Goal: Transaction & Acquisition: Purchase product/service

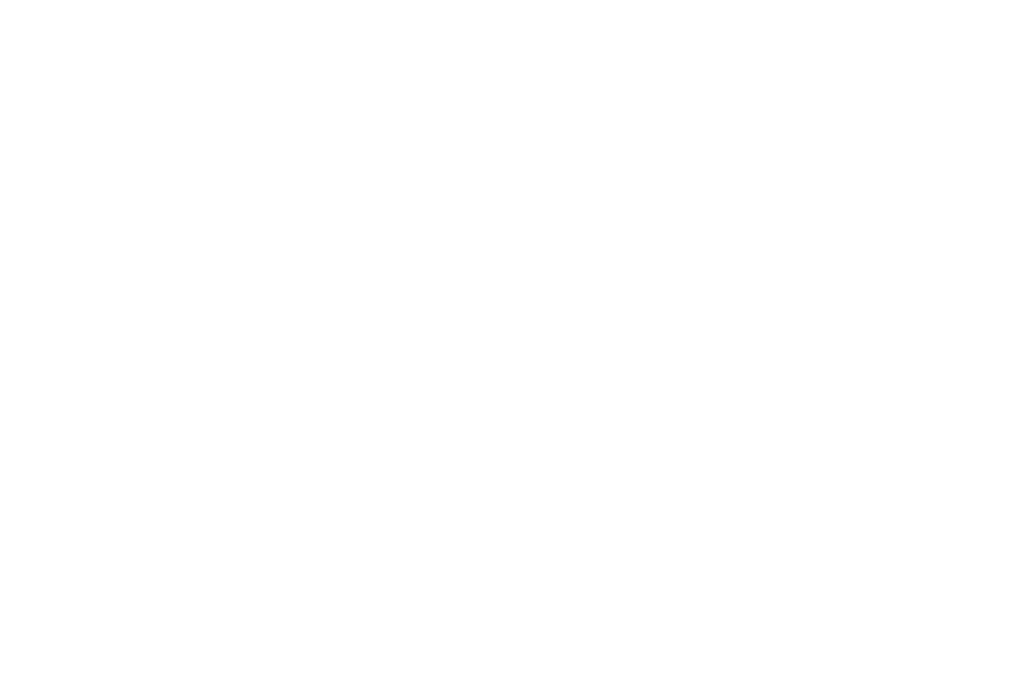
click at [258, 347] on div "Roll Call for Open Play [DATE] 17:30 [PERSON_NAME] [STREET_ADDRESS] Manual sear…" at bounding box center [516, 338] width 1032 height 676
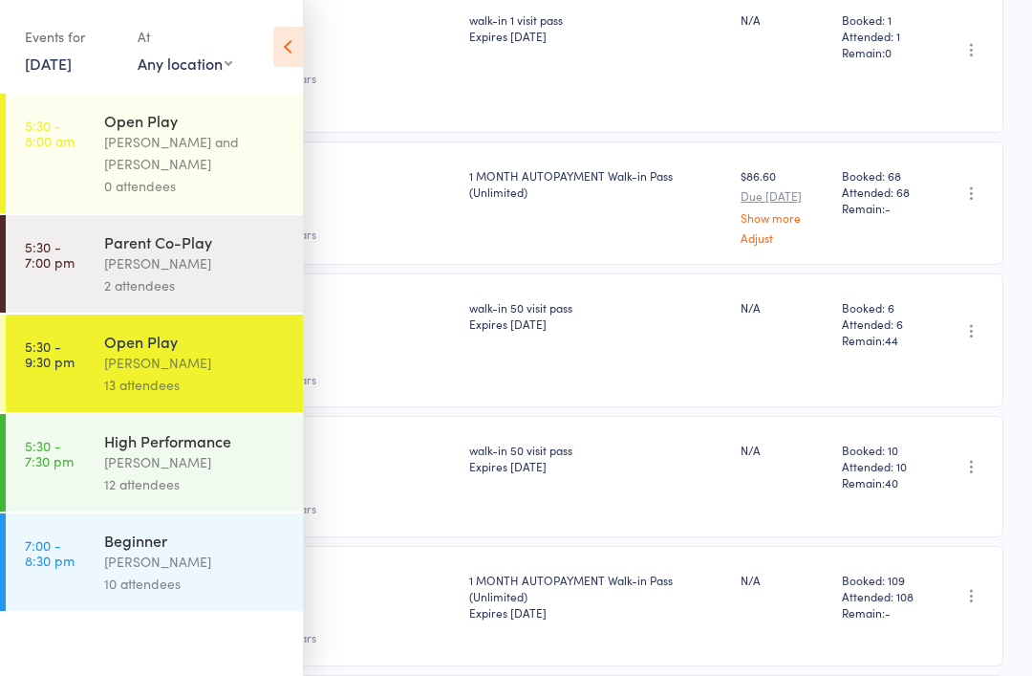
click at [235, 482] on div "12 attendees" at bounding box center [195, 484] width 183 height 22
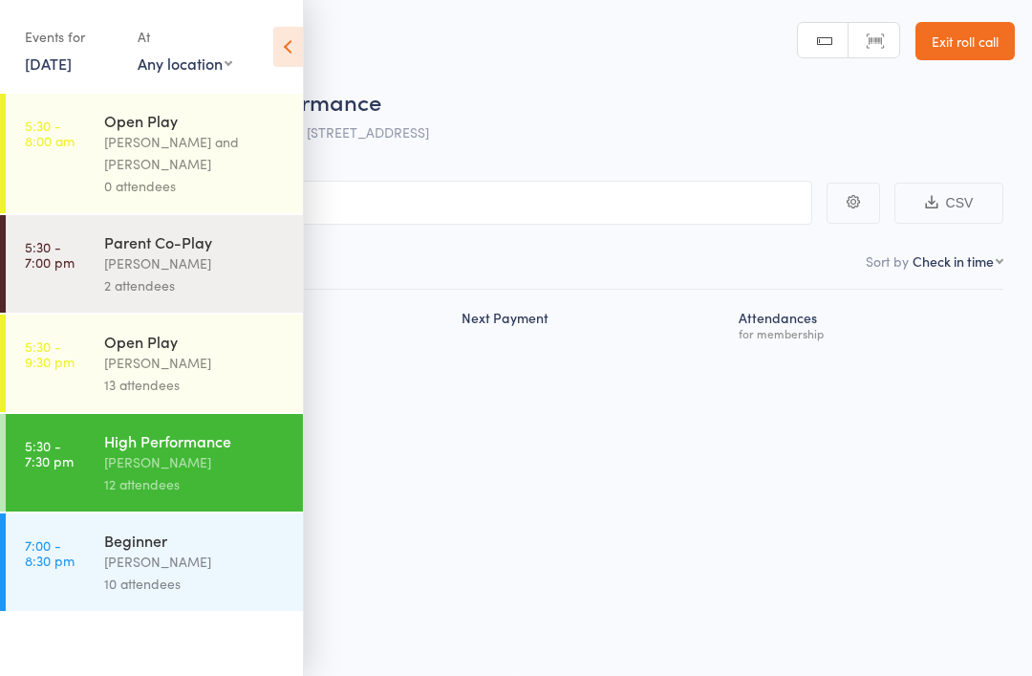
scroll to position [13, 0]
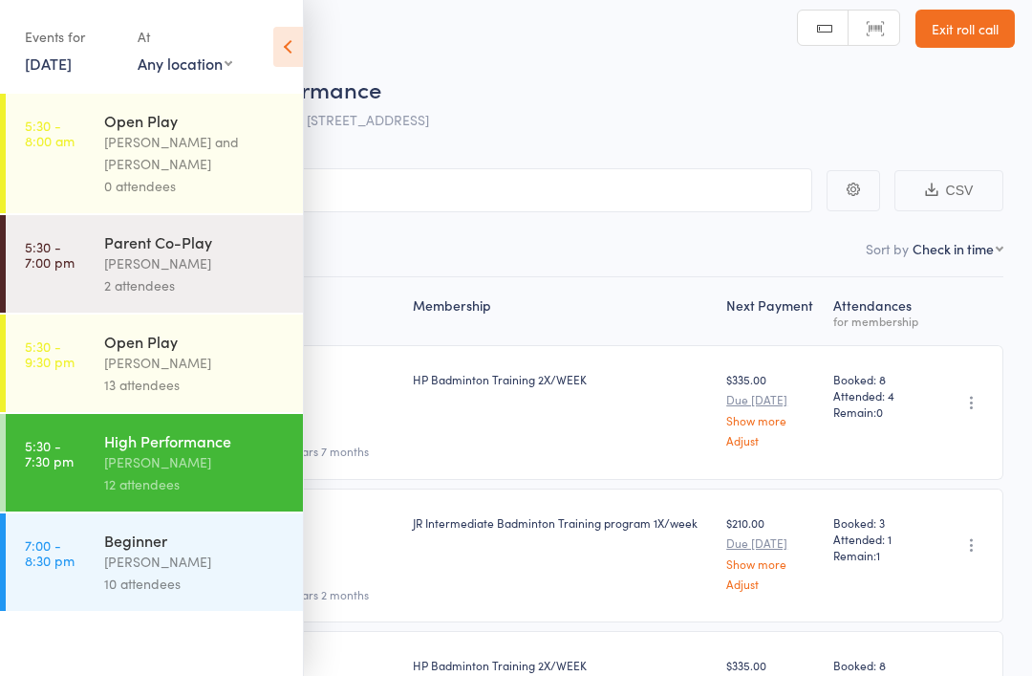
click at [221, 566] on div "[PERSON_NAME]" at bounding box center [195, 561] width 183 height 22
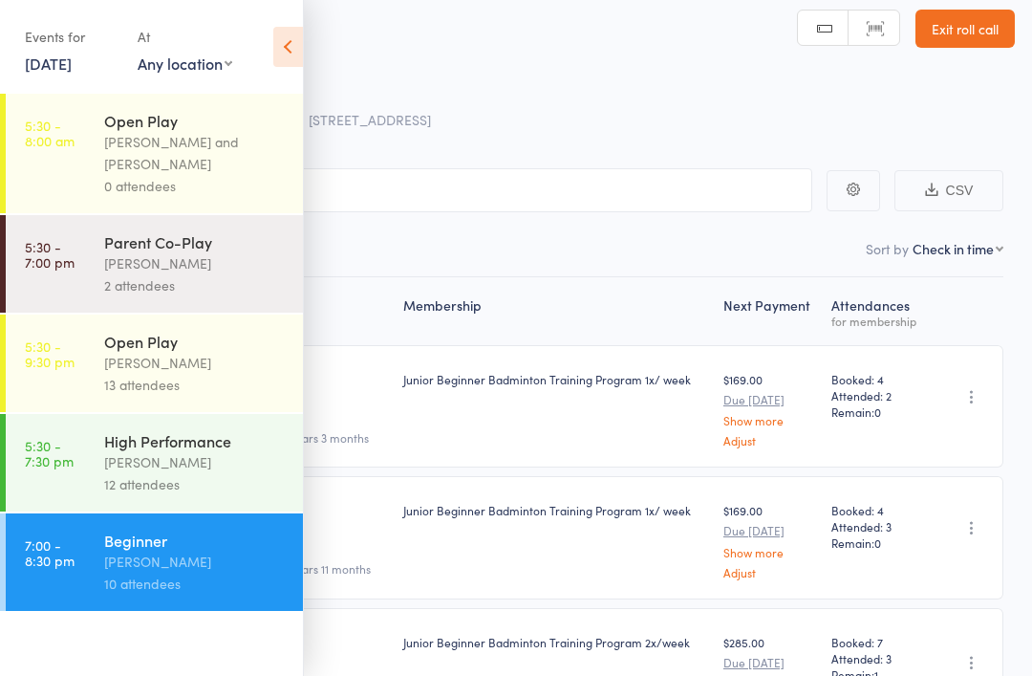
click at [297, 31] on icon at bounding box center [288, 47] width 30 height 40
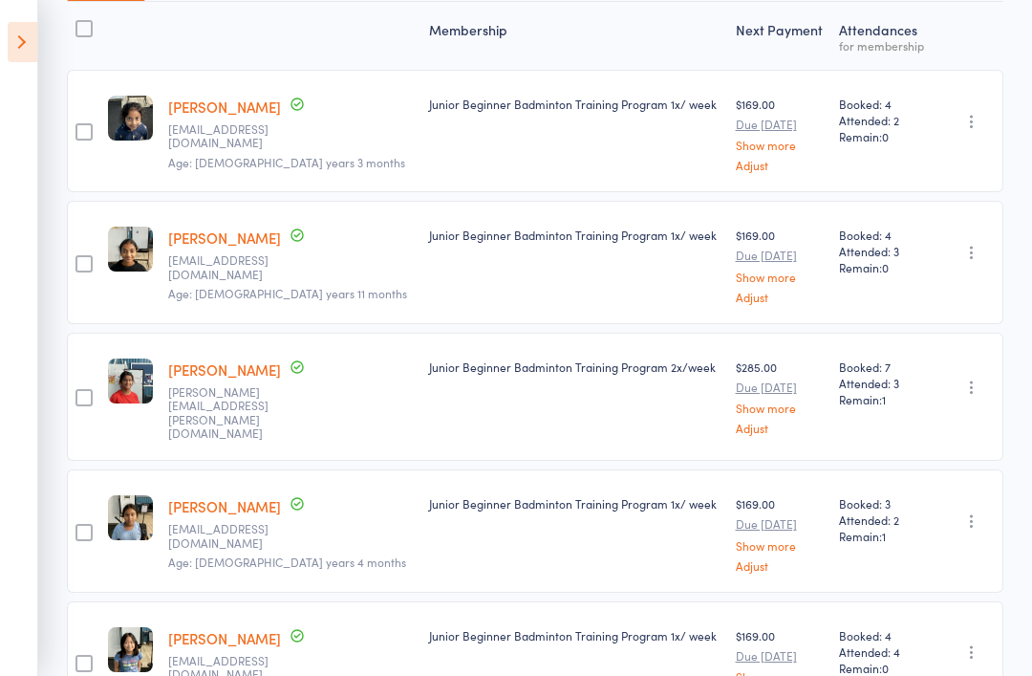
scroll to position [288, 0]
click at [27, 47] on icon at bounding box center [23, 42] width 30 height 40
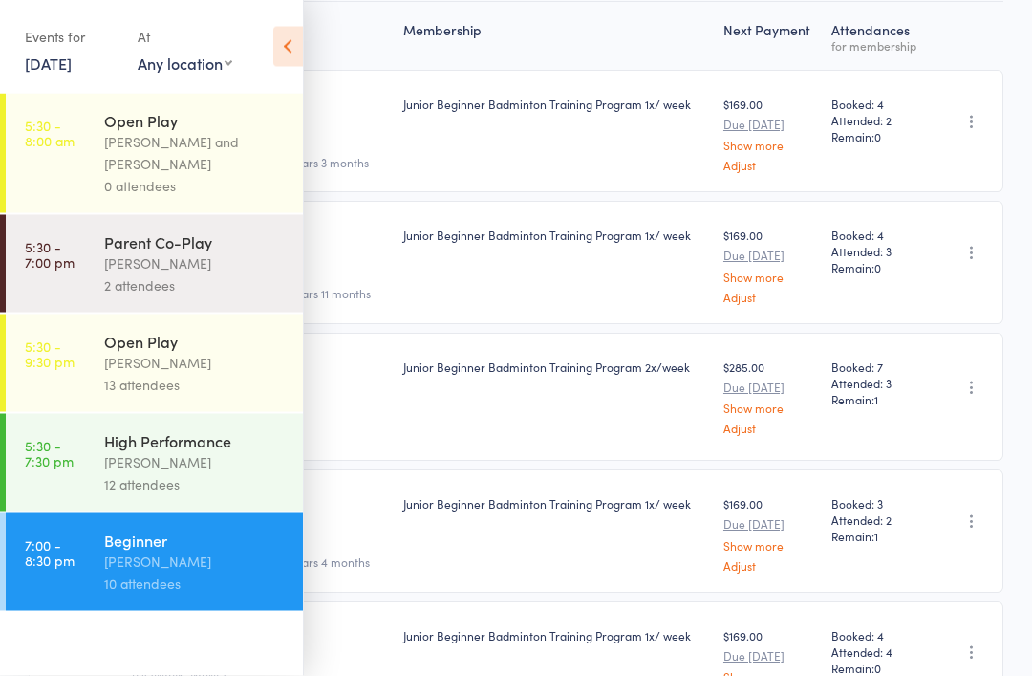
scroll to position [289, 0]
click at [218, 486] on div "12 attendees" at bounding box center [195, 484] width 183 height 22
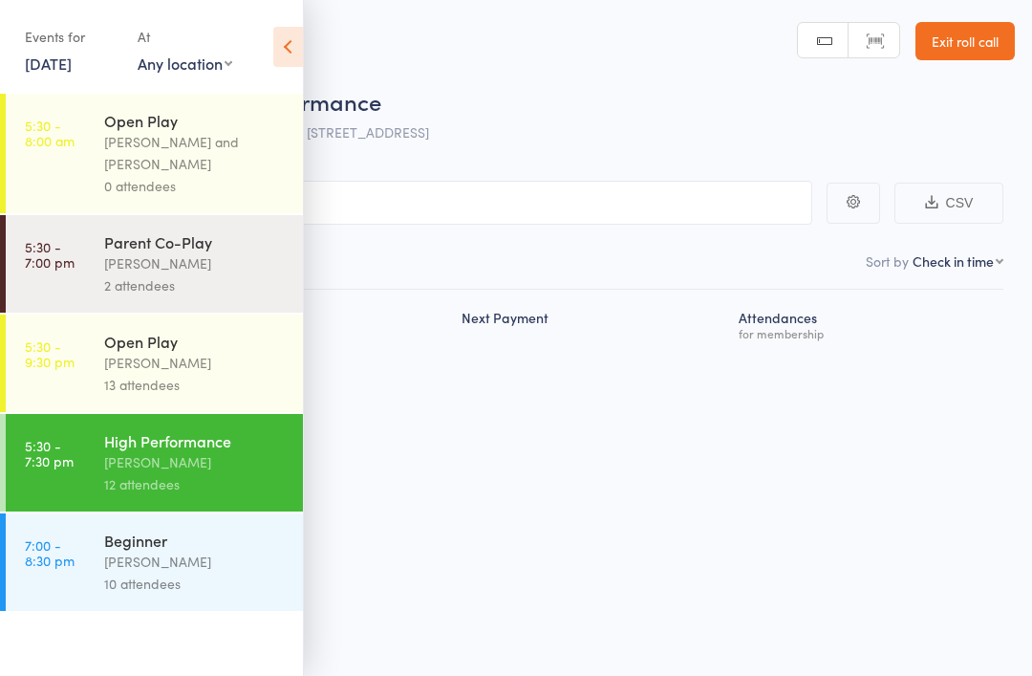
scroll to position [13, 0]
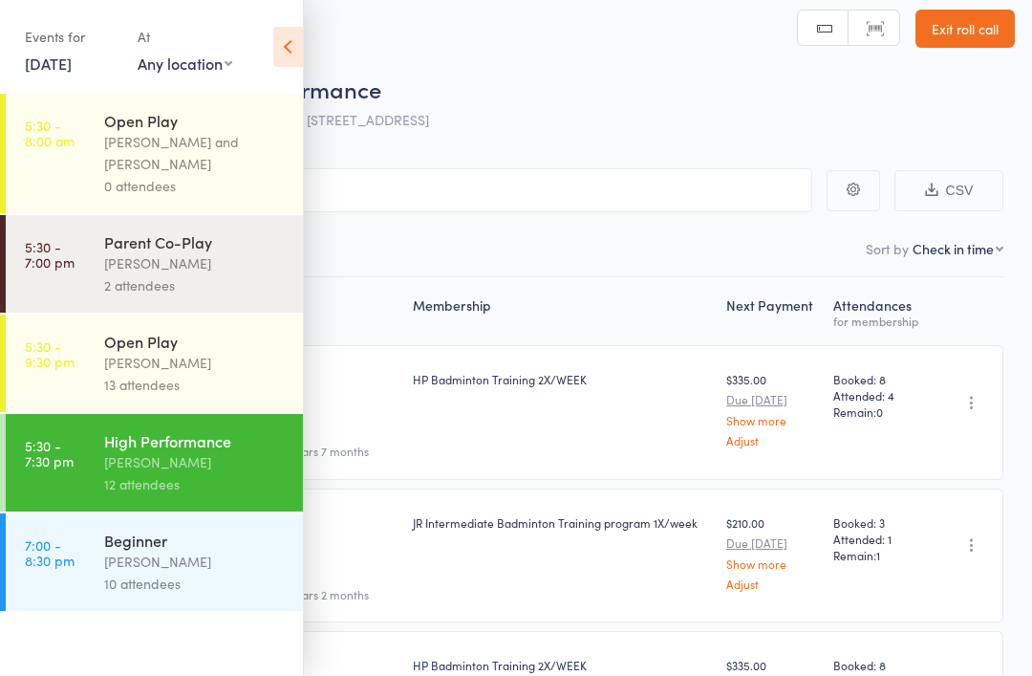
click at [294, 38] on icon at bounding box center [288, 47] width 30 height 40
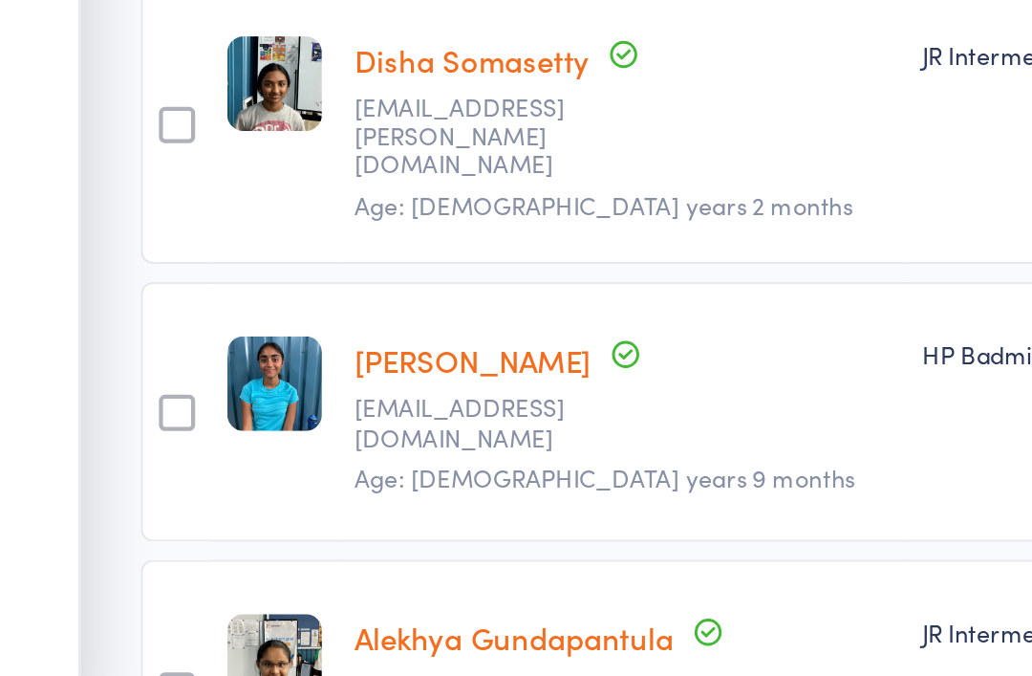
scroll to position [185, 0]
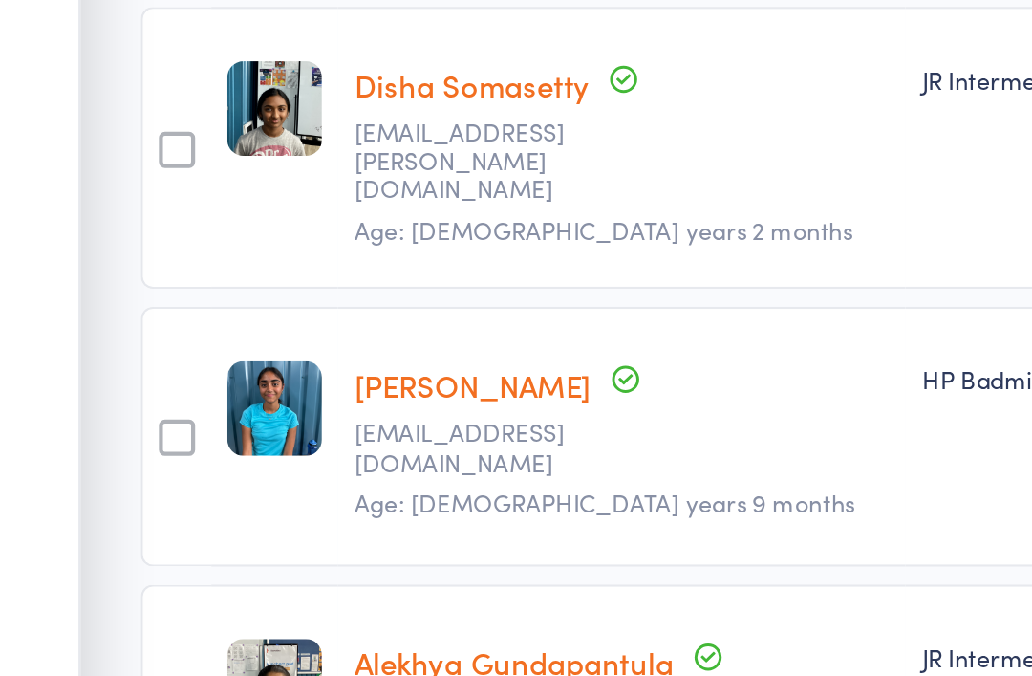
click at [234, 343] on link "Disha Somasetty" at bounding box center [224, 353] width 112 height 20
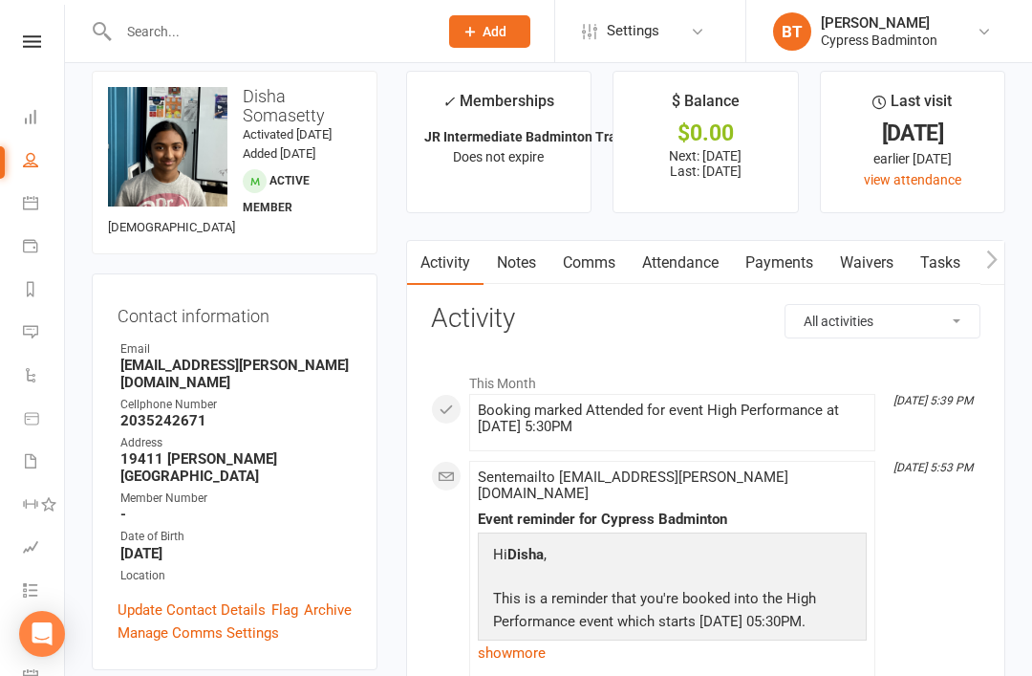
scroll to position [11, 0]
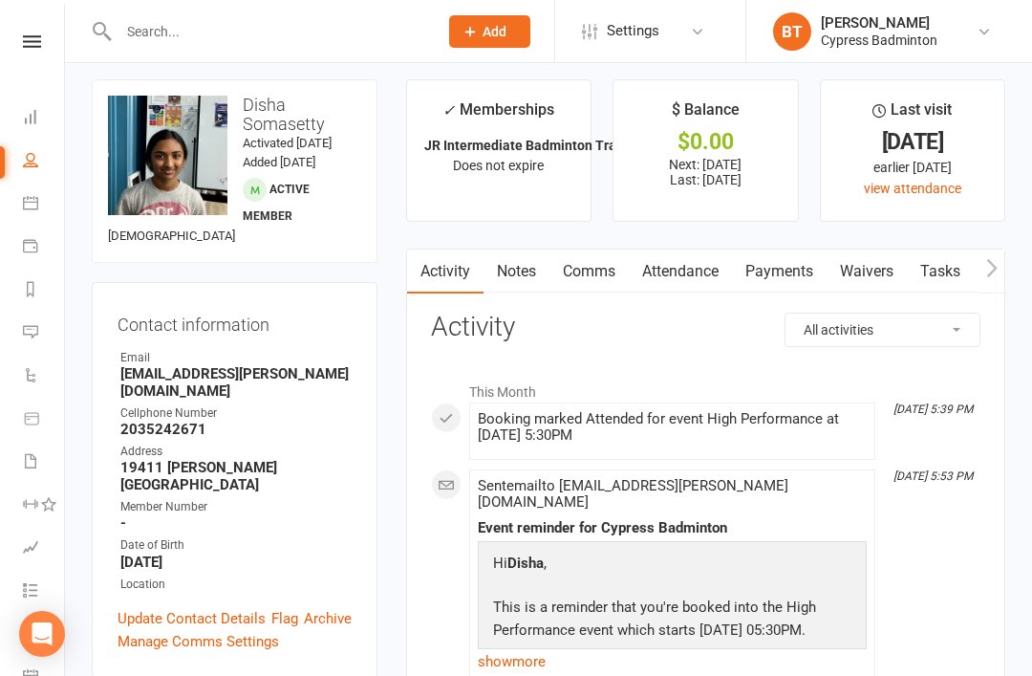
click at [32, 43] on icon at bounding box center [32, 41] width 18 height 12
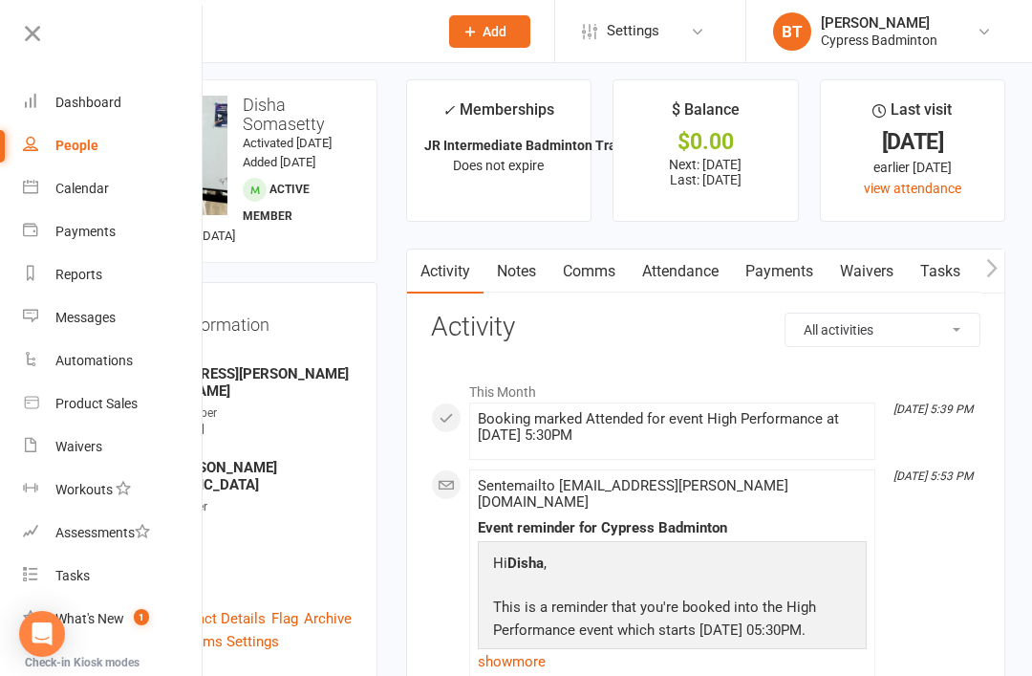
click at [125, 415] on link "Product Sales" at bounding box center [113, 403] width 181 height 43
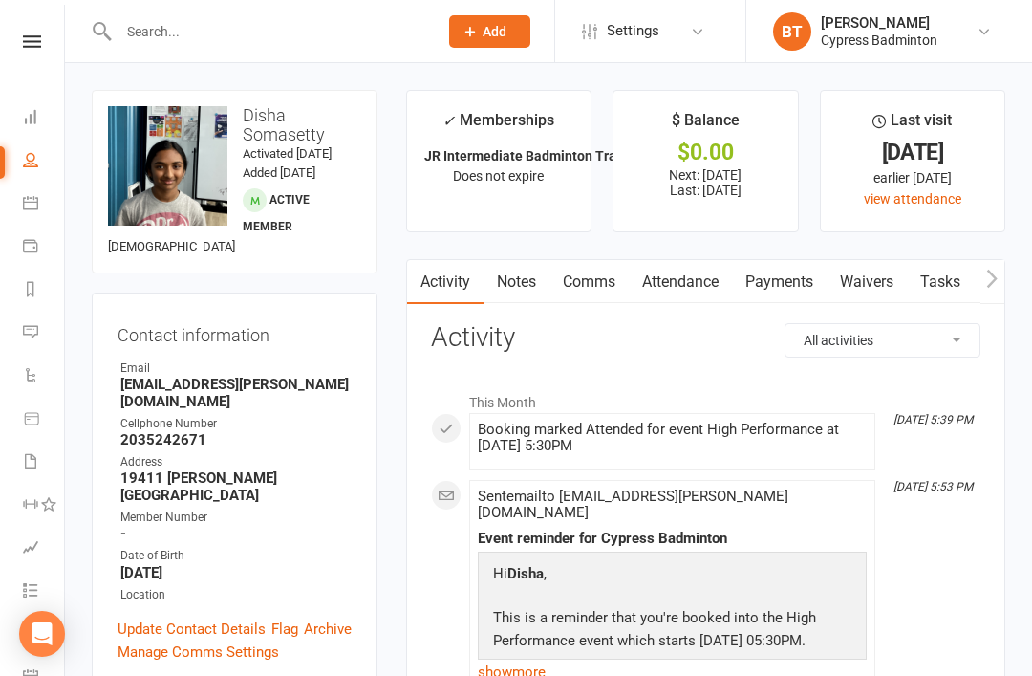
select select "100"
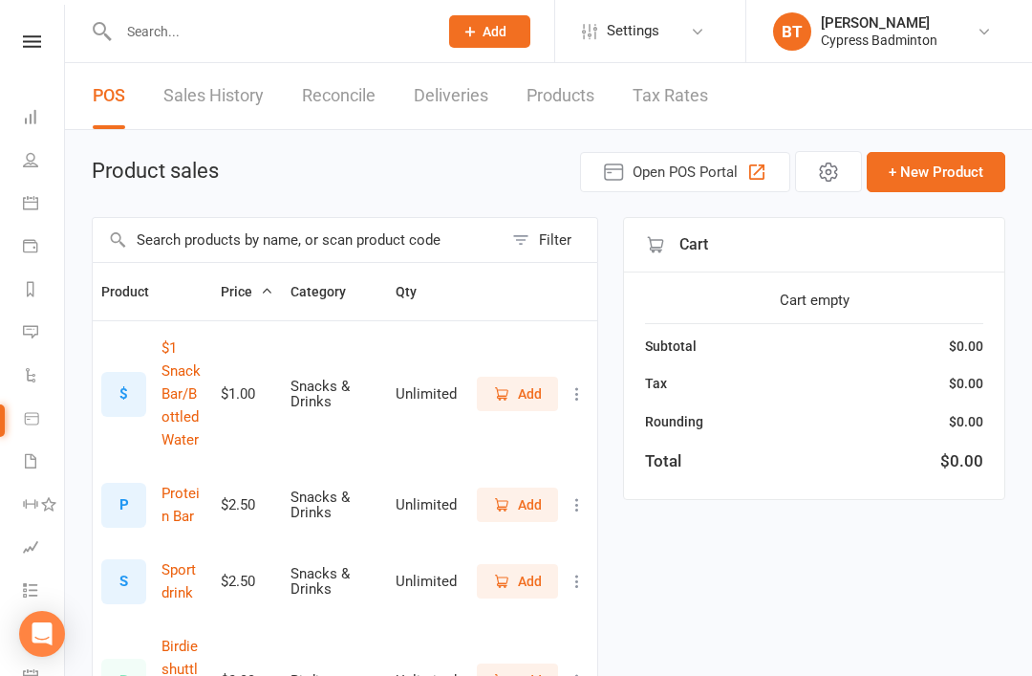
click at [537, 388] on span "Add" at bounding box center [530, 393] width 24 height 21
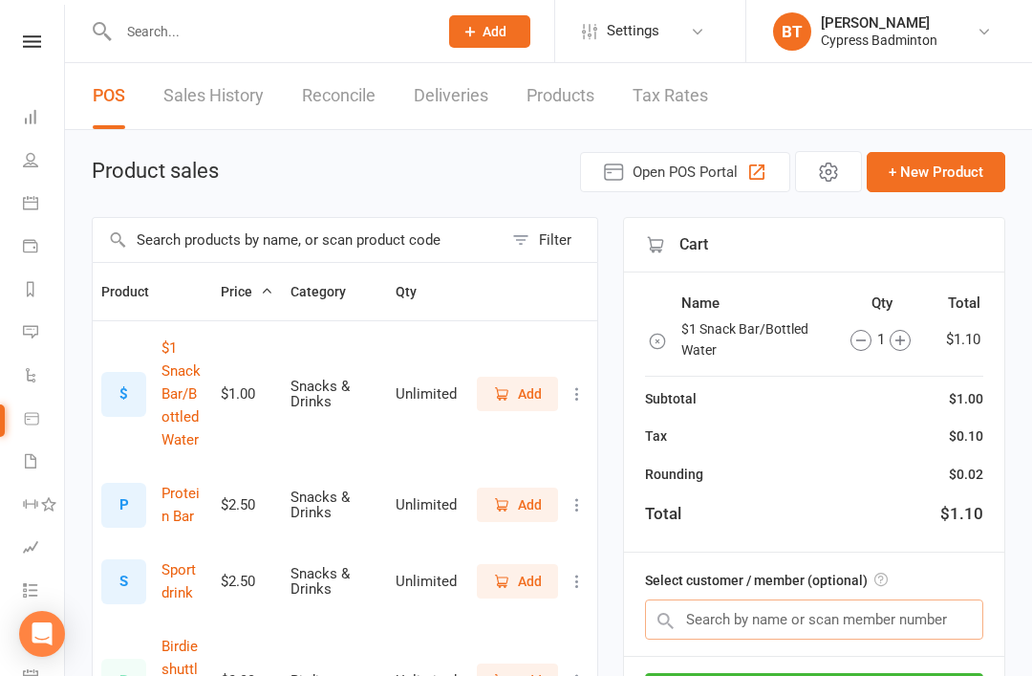
click at [943, 620] on input "text" at bounding box center [814, 619] width 338 height 40
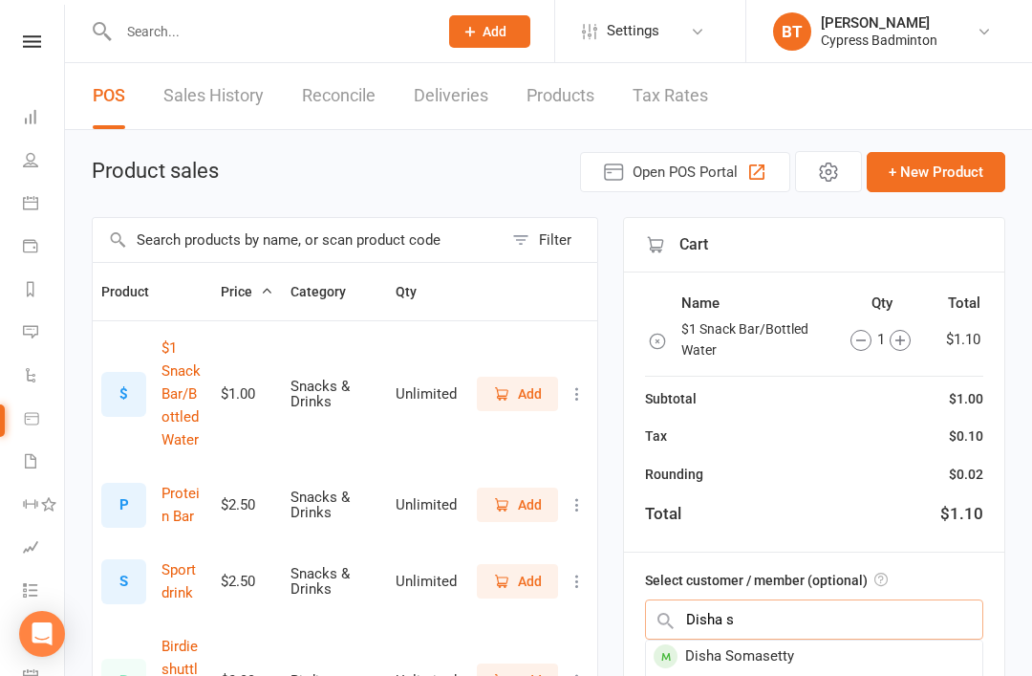
type input "Disha s"
click at [799, 641] on div "Disha Somasetty" at bounding box center [814, 656] width 336 height 32
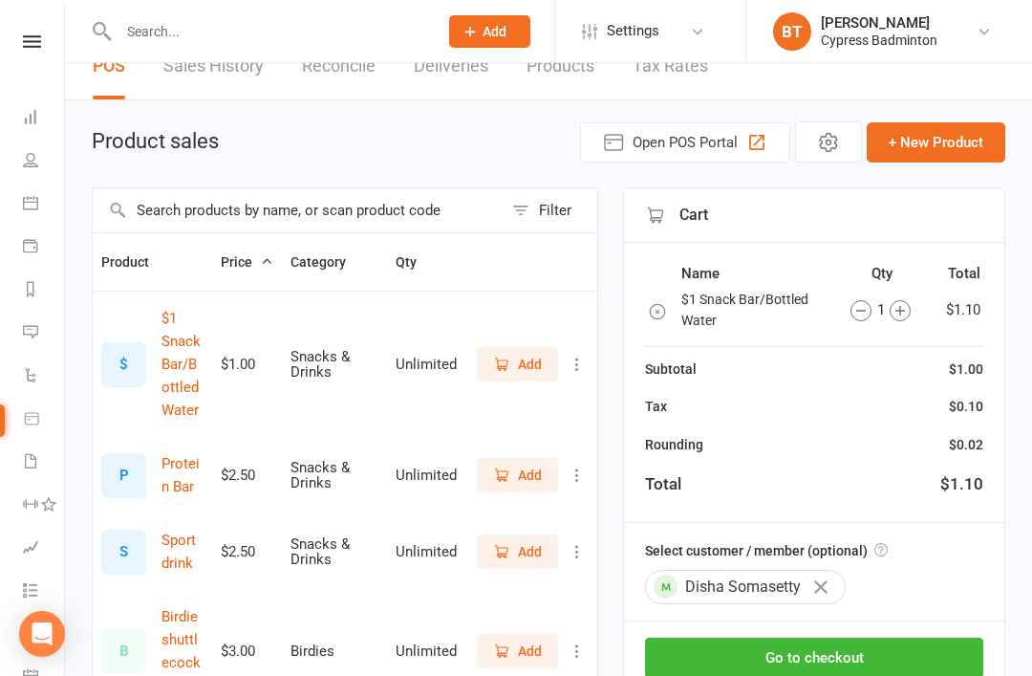
scroll to position [31, 0]
click at [968, 648] on button "Go to checkout" at bounding box center [814, 656] width 338 height 40
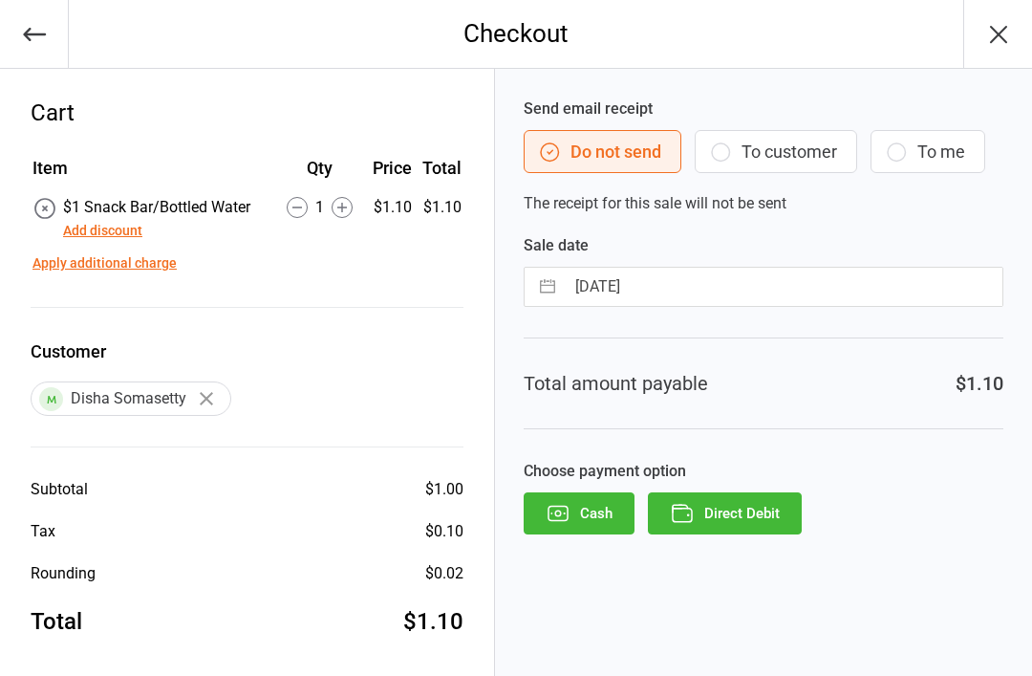
click at [787, 515] on button "Direct Debit" at bounding box center [725, 513] width 154 height 42
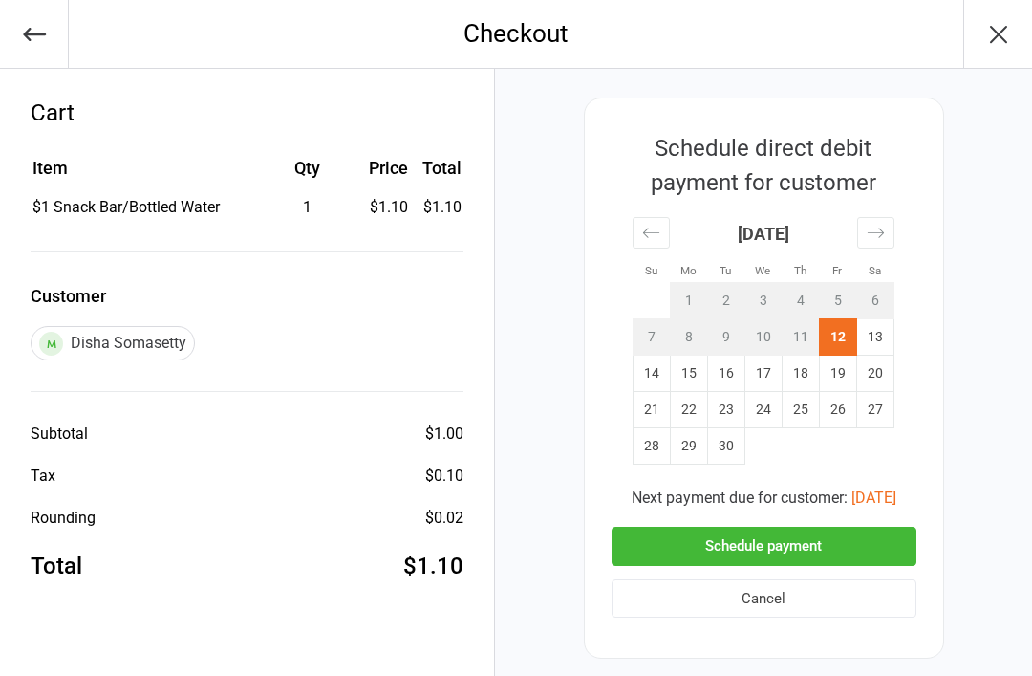
click at [834, 541] on button "Schedule payment" at bounding box center [764, 546] width 305 height 39
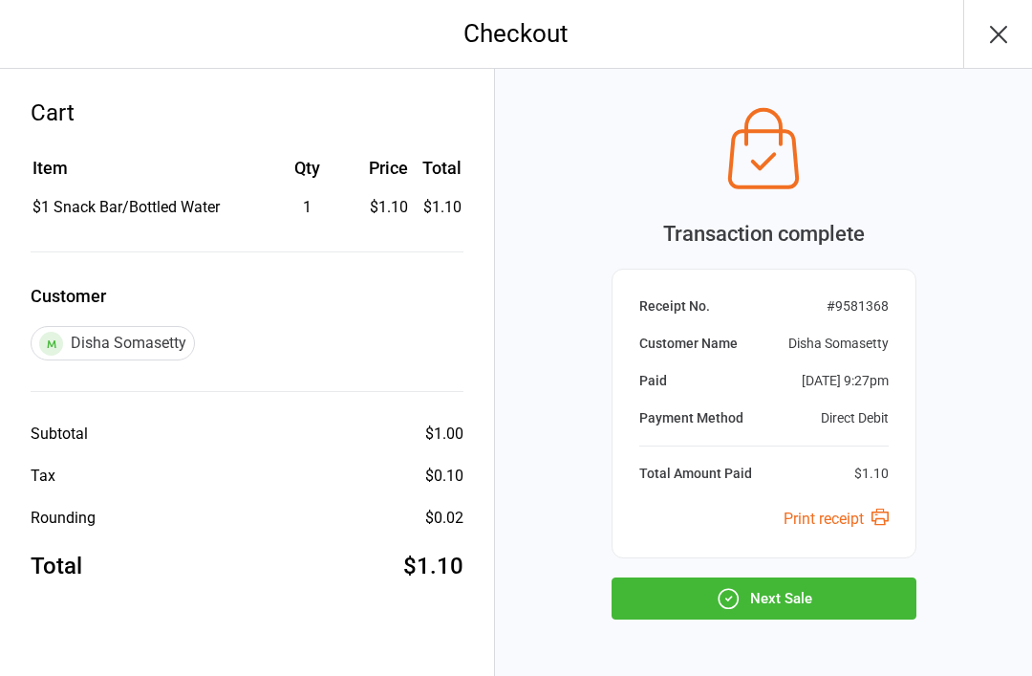
click at [848, 612] on button "Next Sale" at bounding box center [764, 598] width 305 height 42
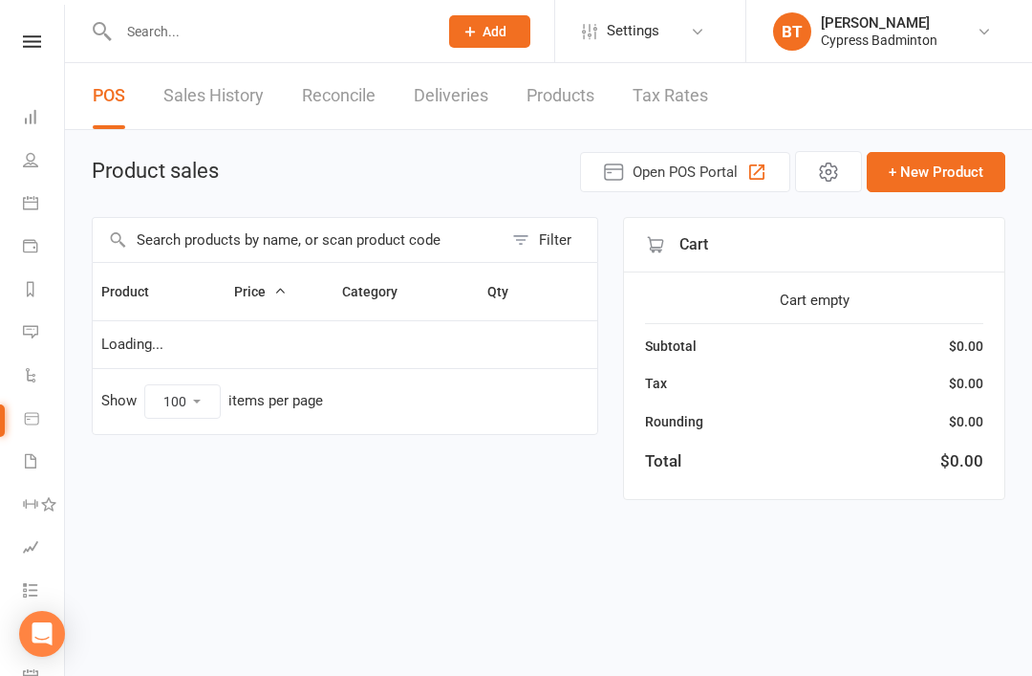
select select "100"
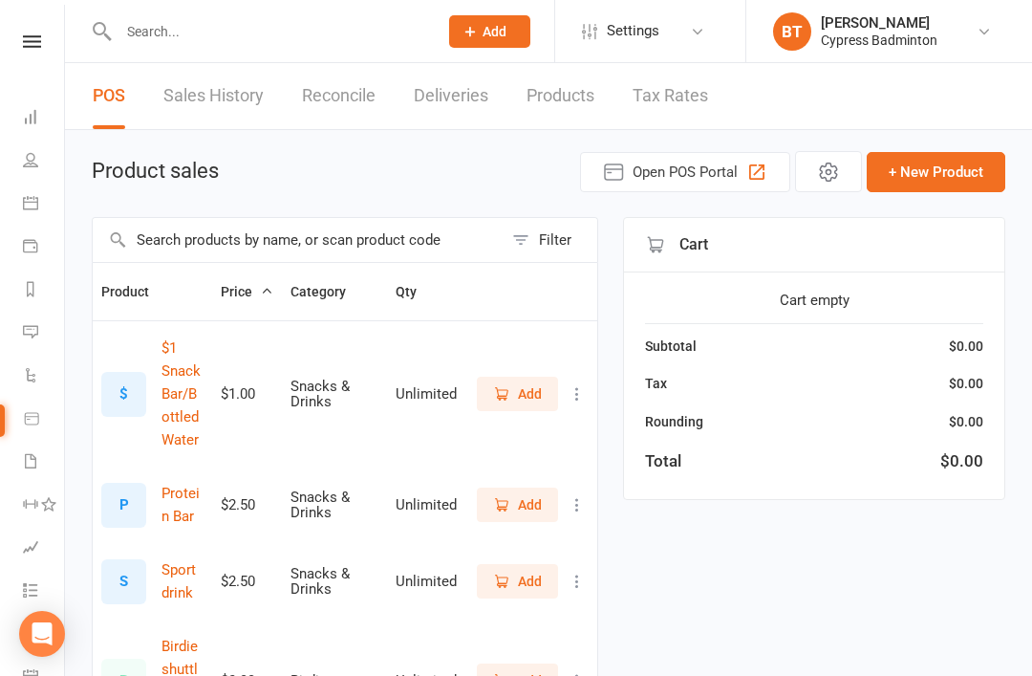
click at [206, 106] on link "Sales History" at bounding box center [213, 96] width 100 height 66
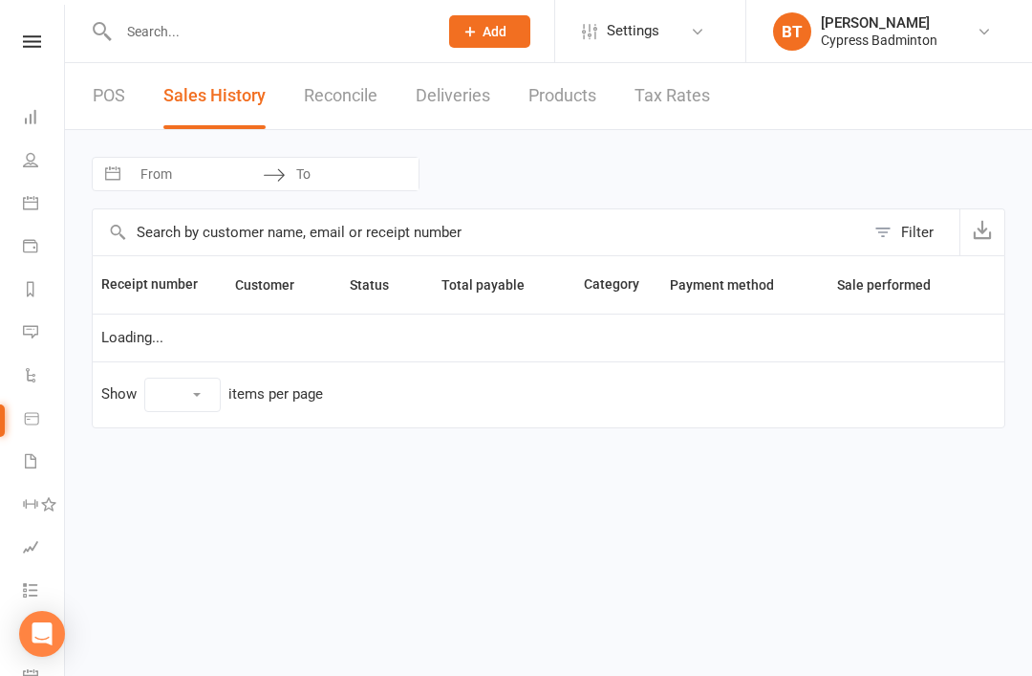
select select "100"
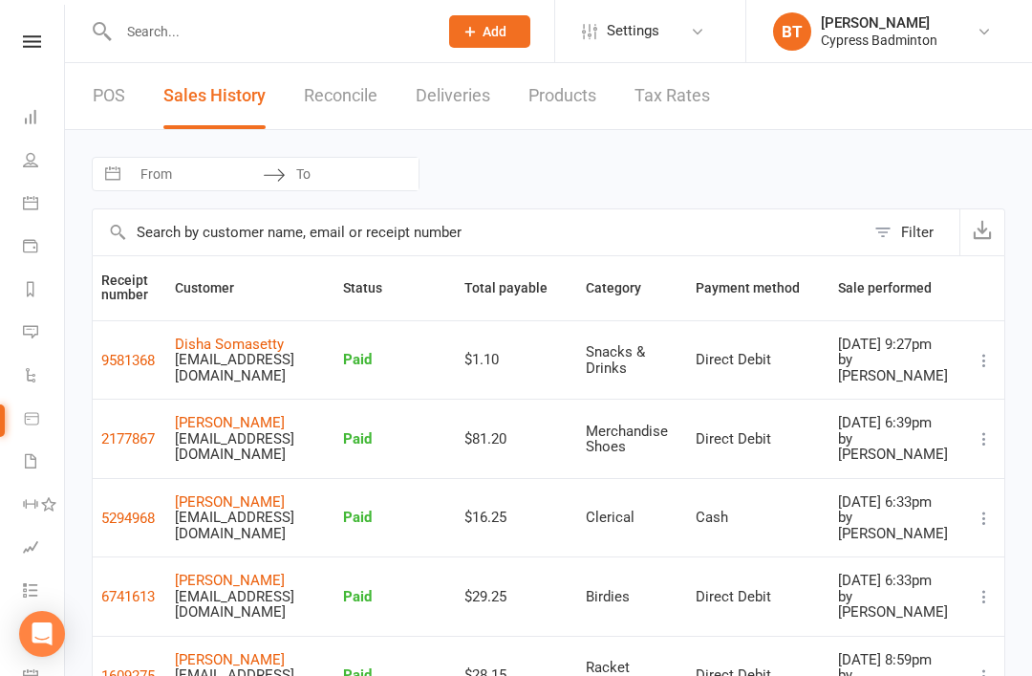
click at [143, 165] on input "From" at bounding box center [196, 174] width 133 height 32
select select "7"
select select "2025"
select select "8"
select select "2025"
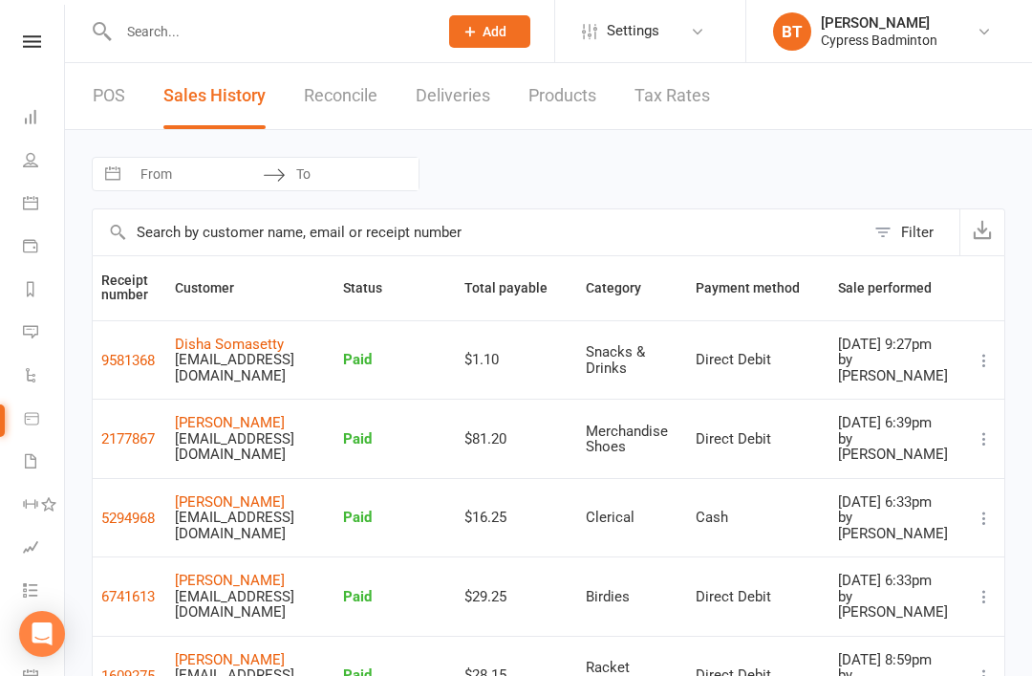
select select "9"
select select "2025"
select select "10"
select select "2025"
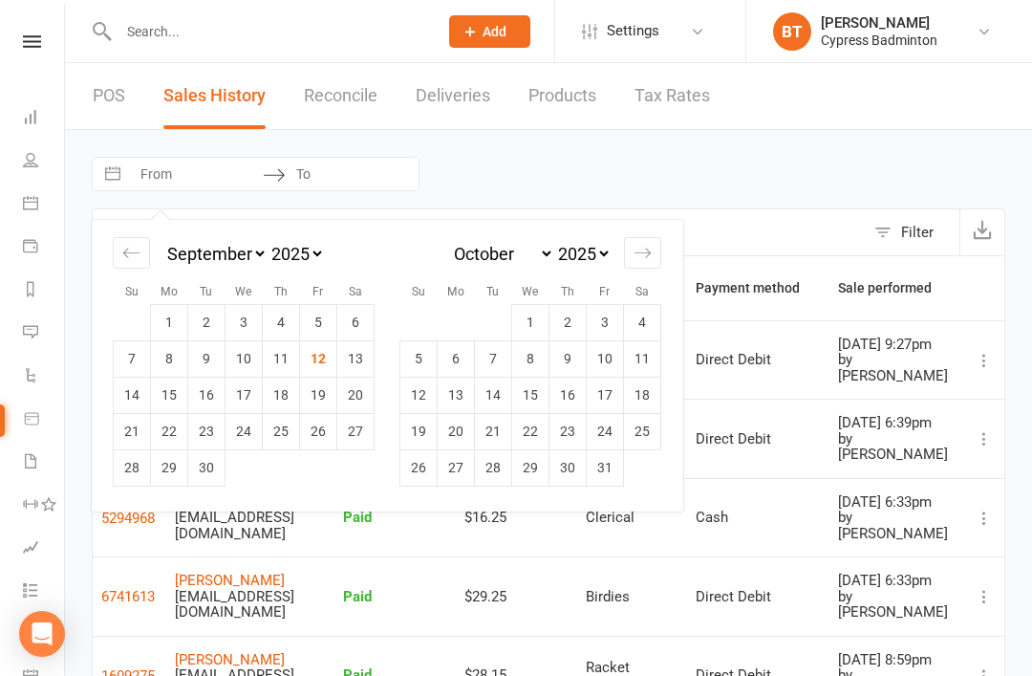
click at [265, 364] on td "11" at bounding box center [281, 358] width 37 height 36
type input "11 Sep 2025"
click at [317, 359] on td "12" at bounding box center [318, 358] width 37 height 36
type input "12 Sep 2025"
